Goal: Find specific page/section: Find specific page/section

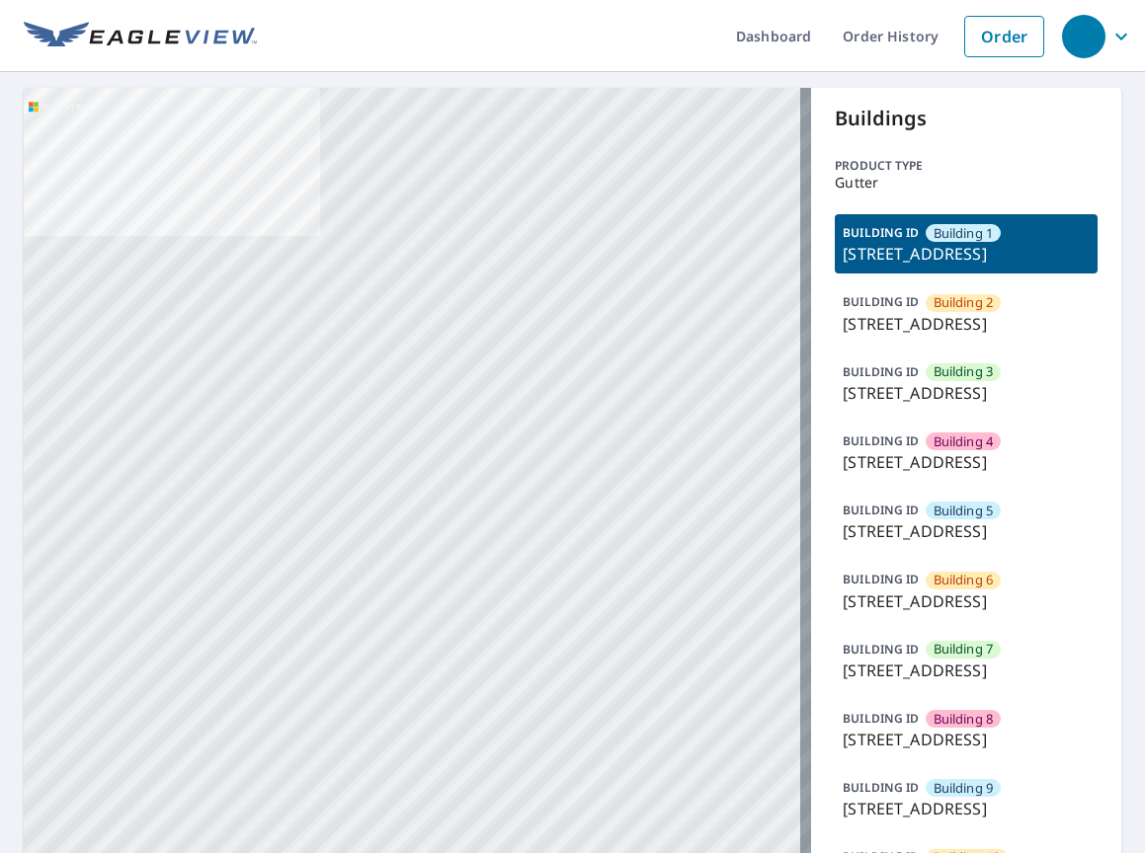
click at [912, 336] on p "[STREET_ADDRESS]" at bounding box center [965, 324] width 247 height 24
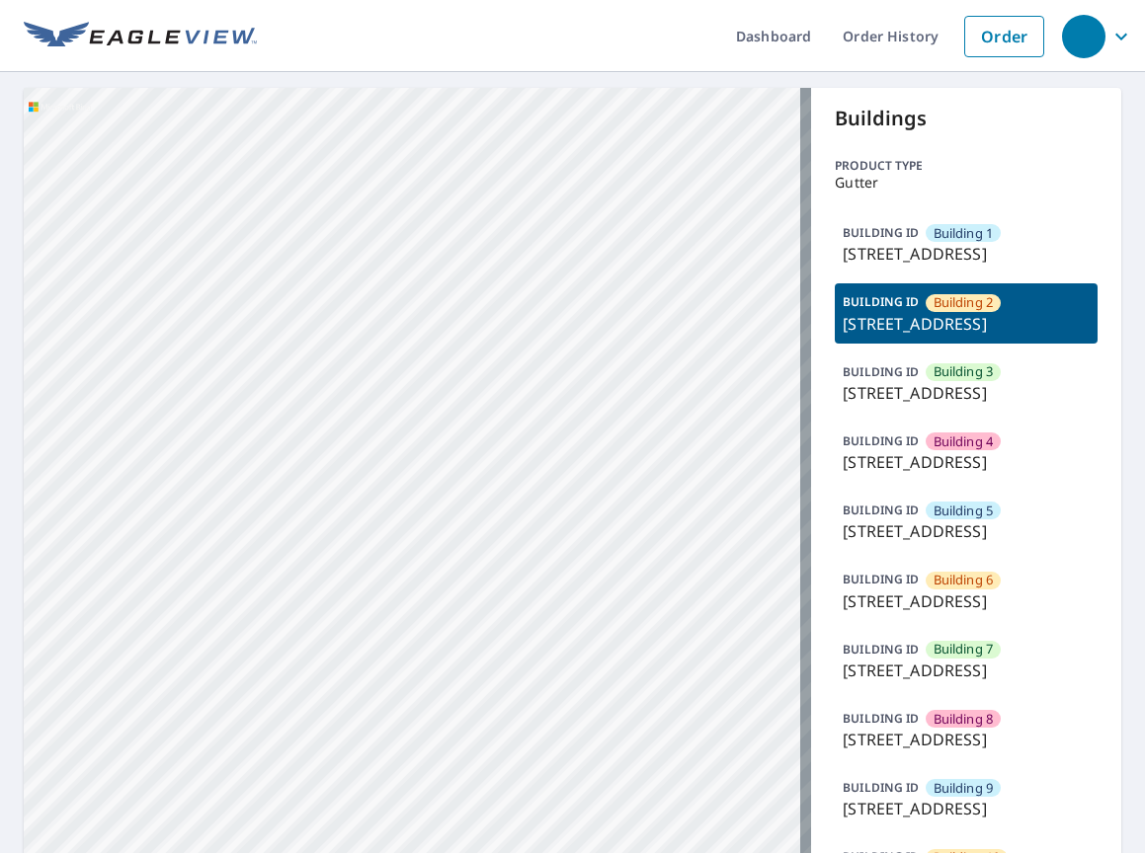
click at [912, 336] on p "[STREET_ADDRESS]" at bounding box center [965, 324] width 247 height 24
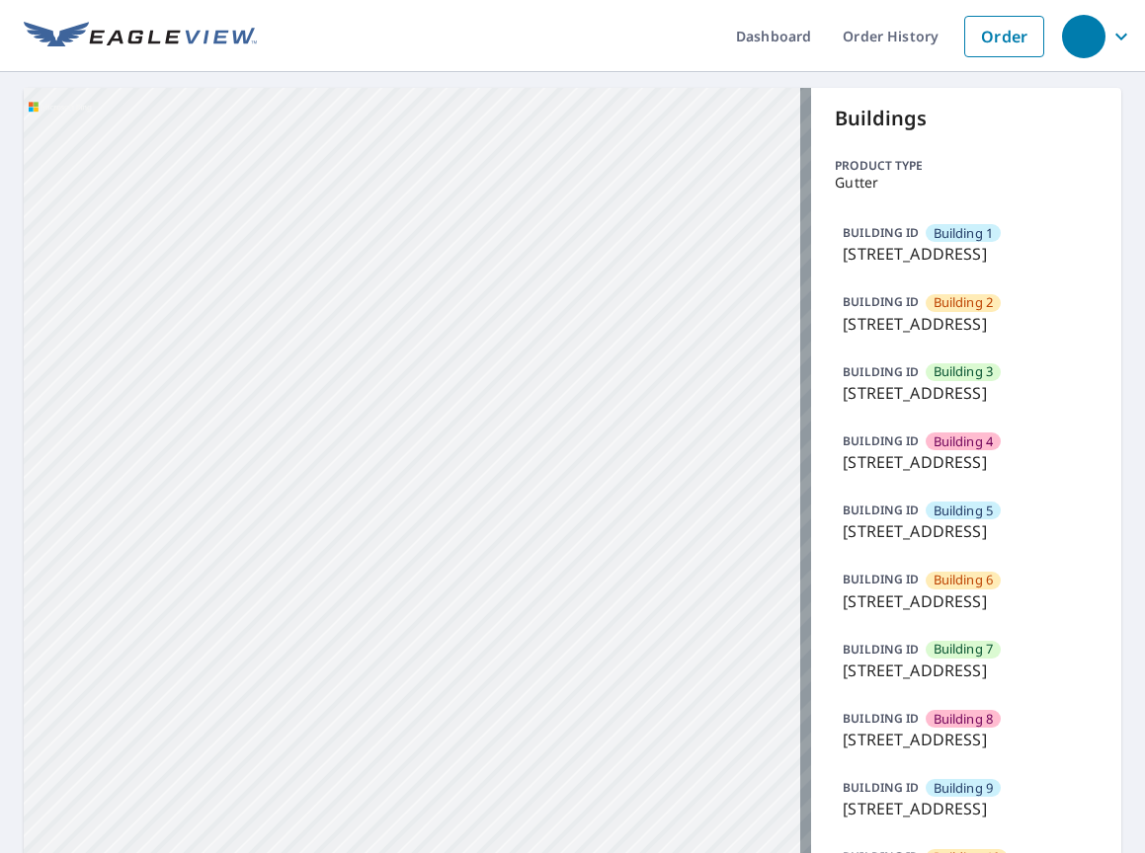
click at [912, 336] on p "[STREET_ADDRESS]" at bounding box center [965, 324] width 247 height 24
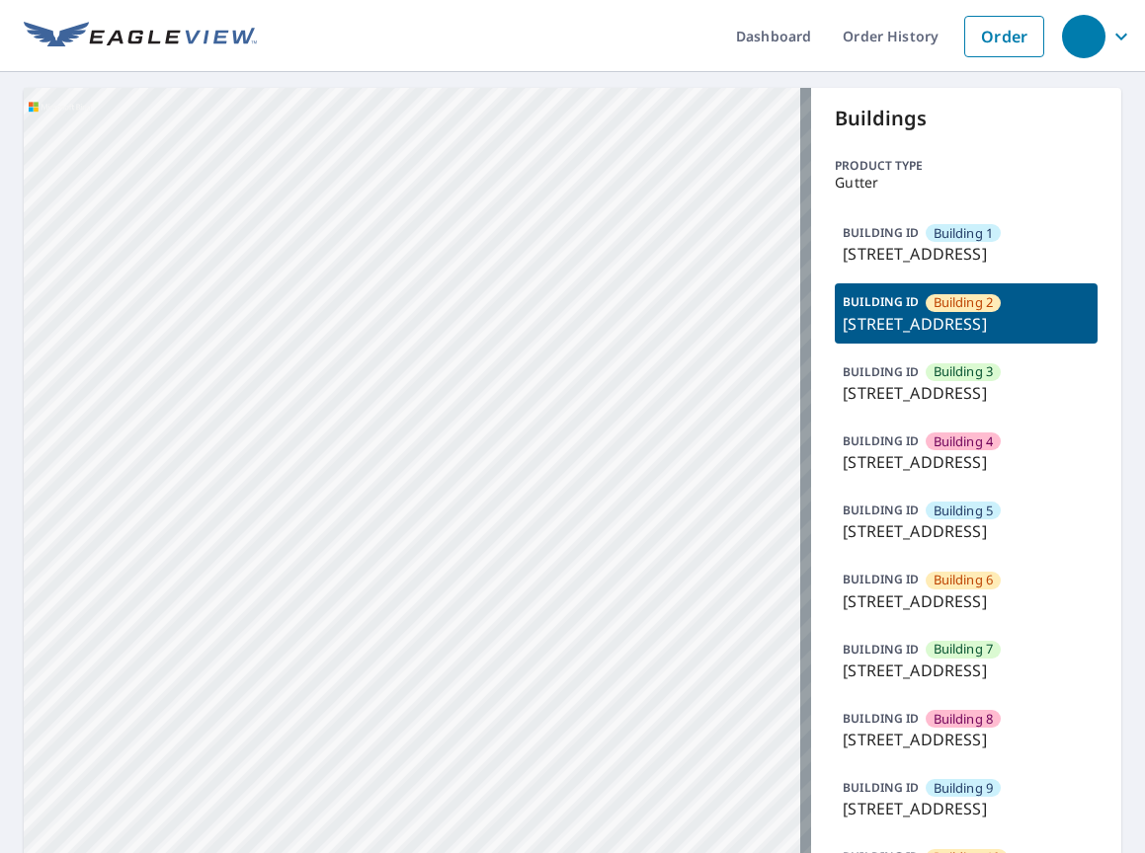
click at [922, 405] on p "[STREET_ADDRESS]" at bounding box center [965, 393] width 247 height 24
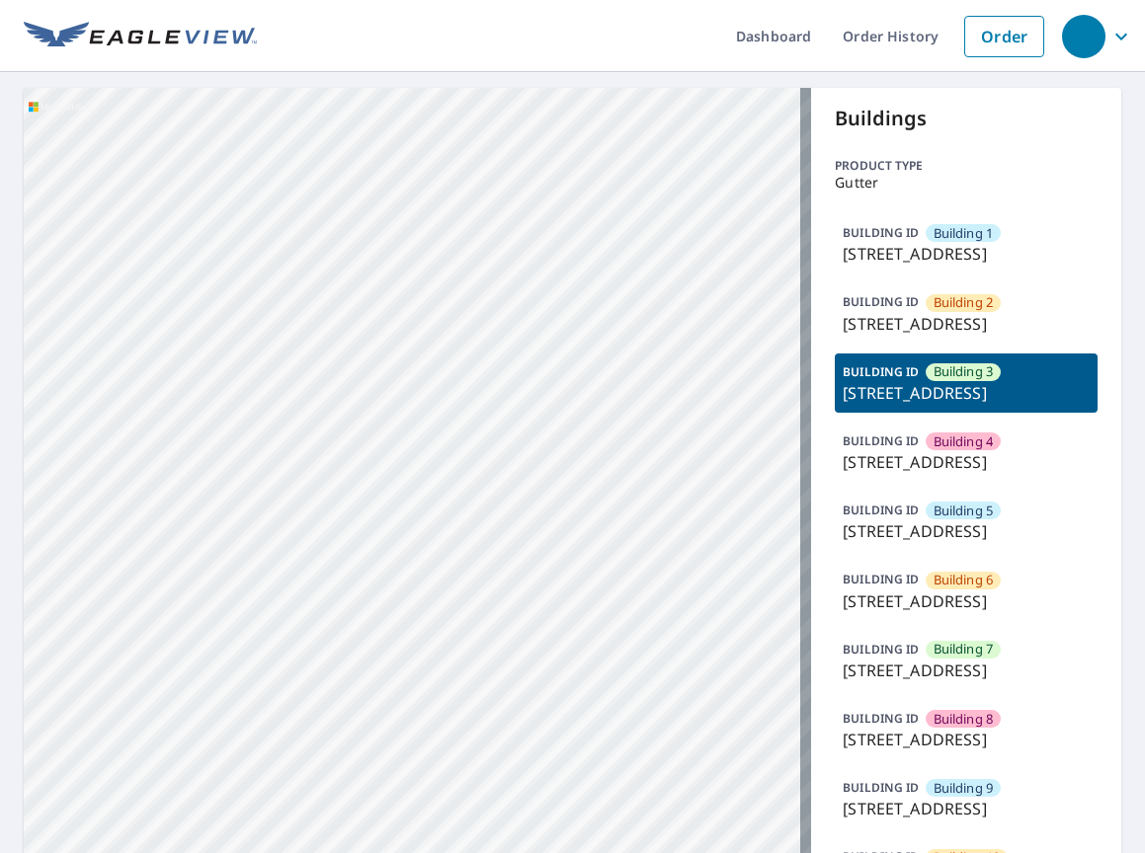
click at [939, 474] on p "[STREET_ADDRESS]" at bounding box center [965, 462] width 247 height 24
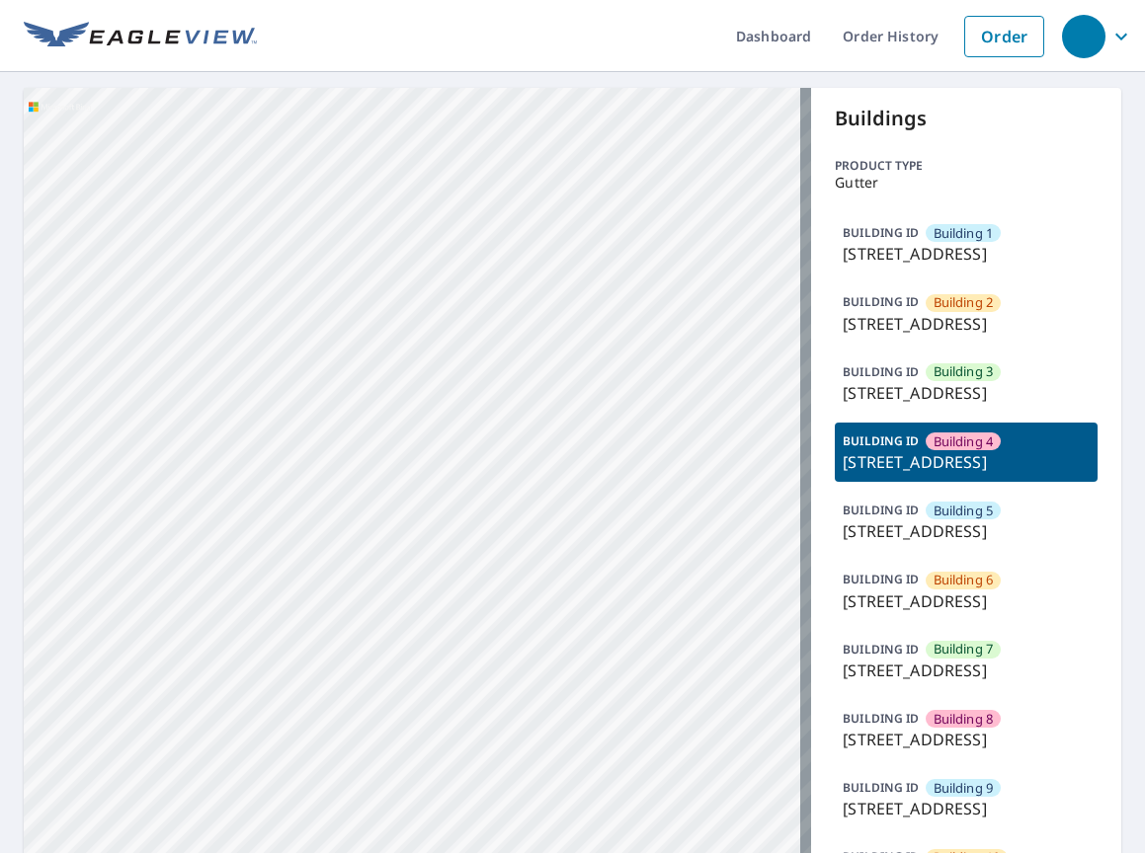
drag, startPoint x: 948, startPoint y: 607, endPoint x: 694, endPoint y: 526, distance: 266.4
click at [948, 520] on span "Building 5" at bounding box center [963, 511] width 60 height 19
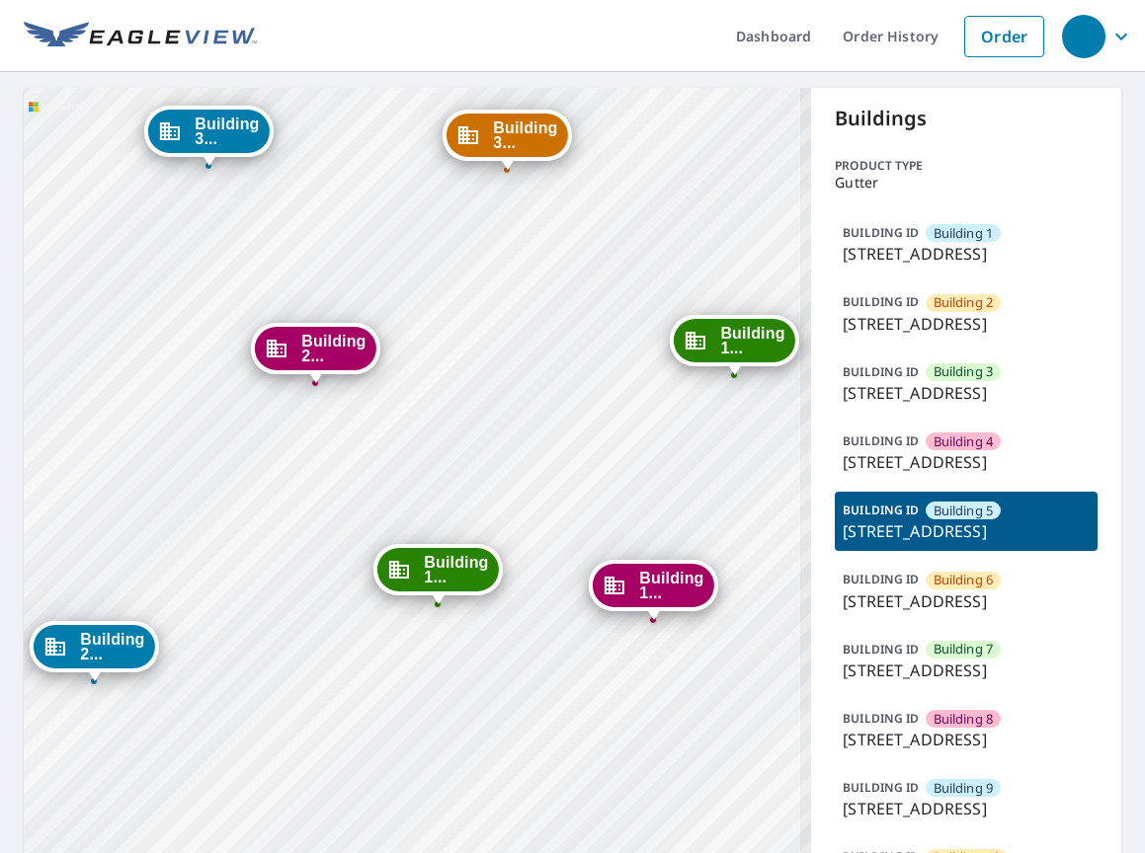
drag, startPoint x: 299, startPoint y: 669, endPoint x: 326, endPoint y: 628, distance: 48.5
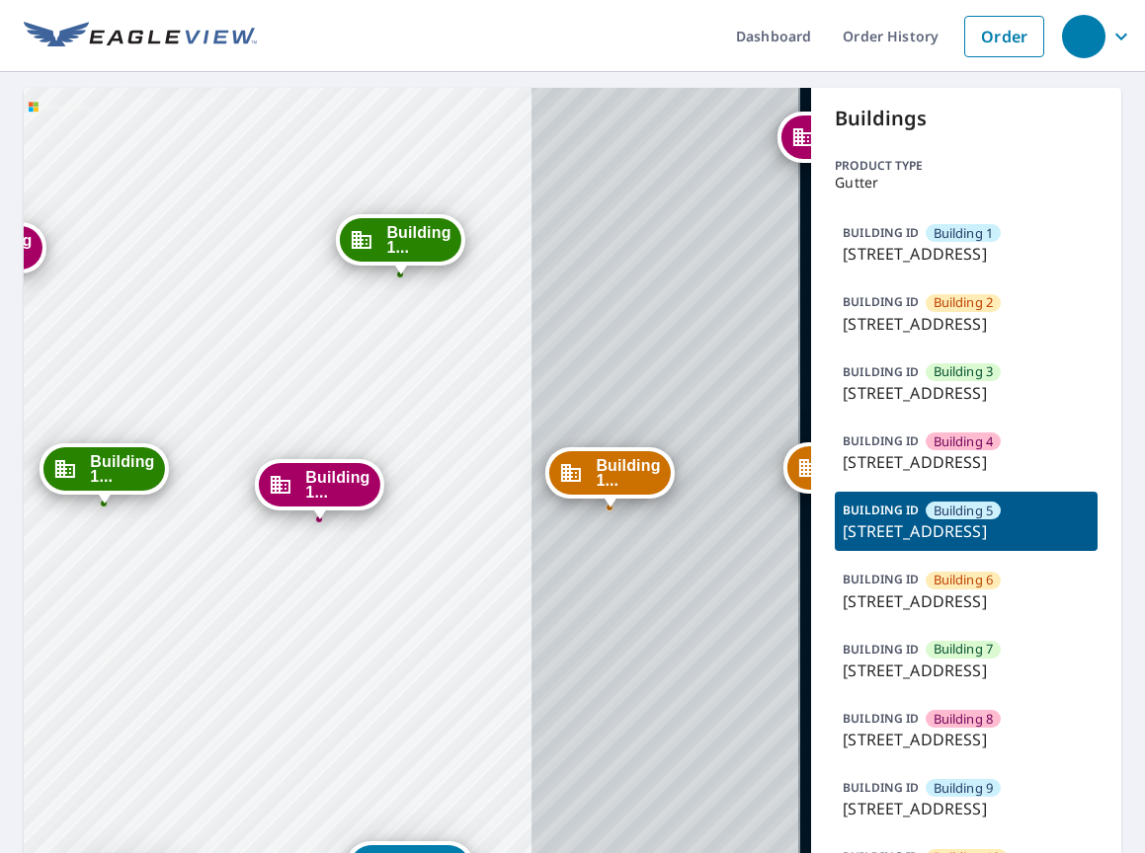
drag, startPoint x: 595, startPoint y: 652, endPoint x: 297, endPoint y: 604, distance: 302.0
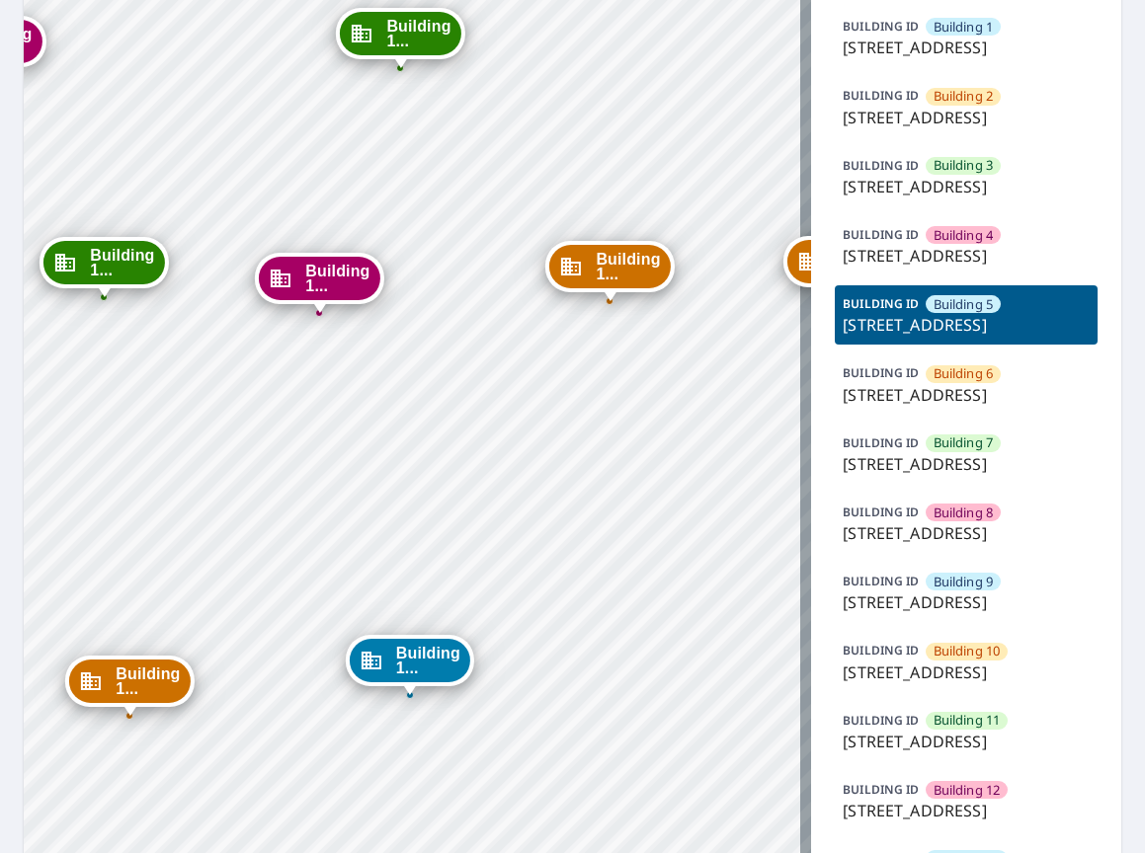
scroll to position [296, 0]
